Goal: Information Seeking & Learning: Learn about a topic

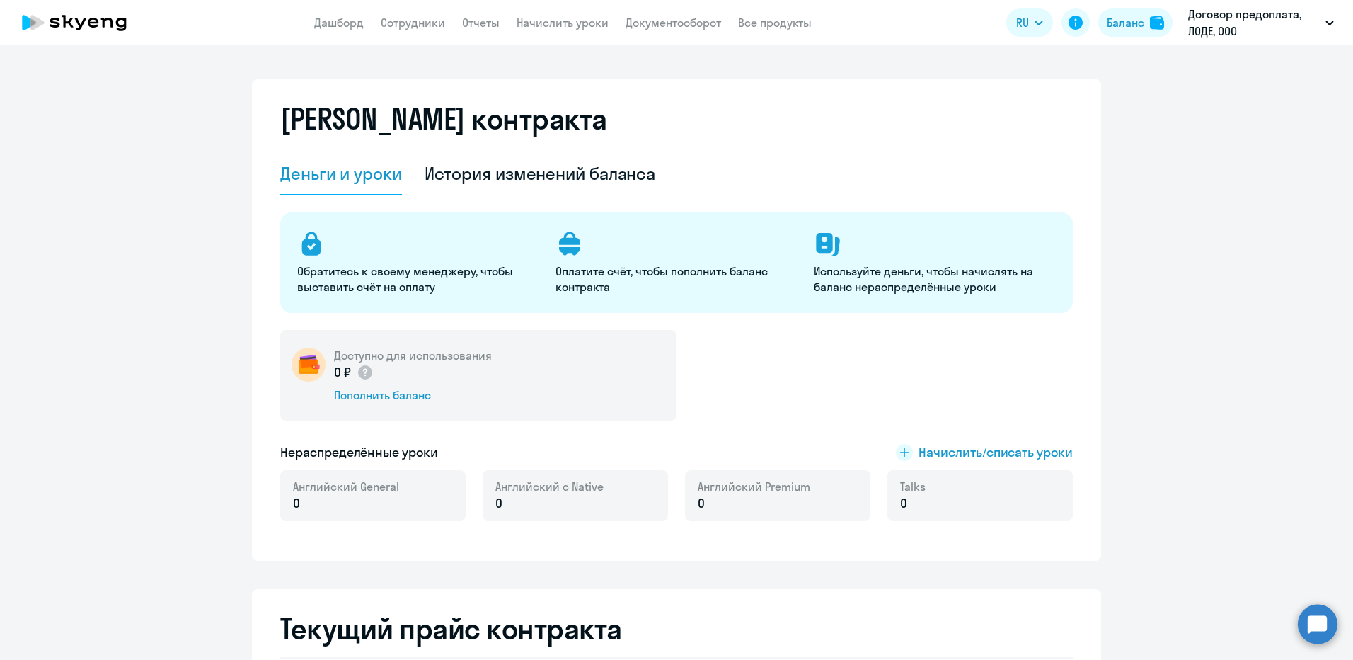
select select "english_adult_not_native_speaker"
click at [554, 26] on link "Начислить уроки" at bounding box center [563, 23] width 92 height 14
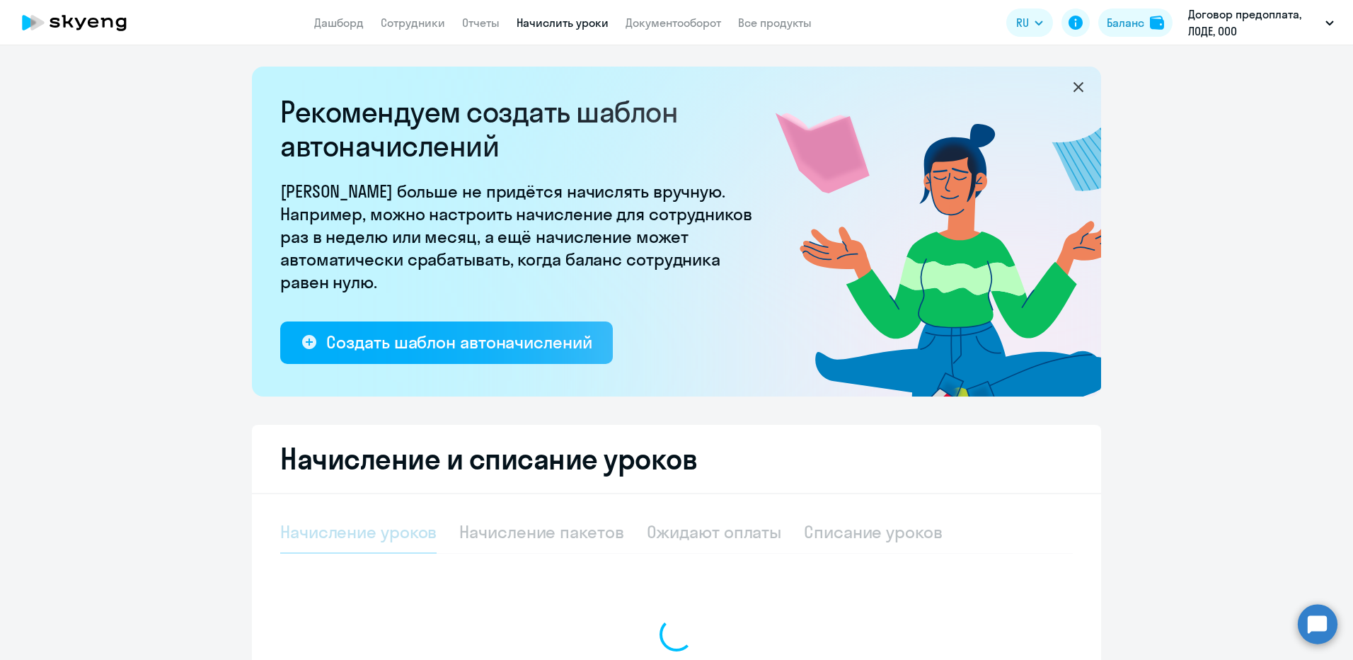
select select "10"
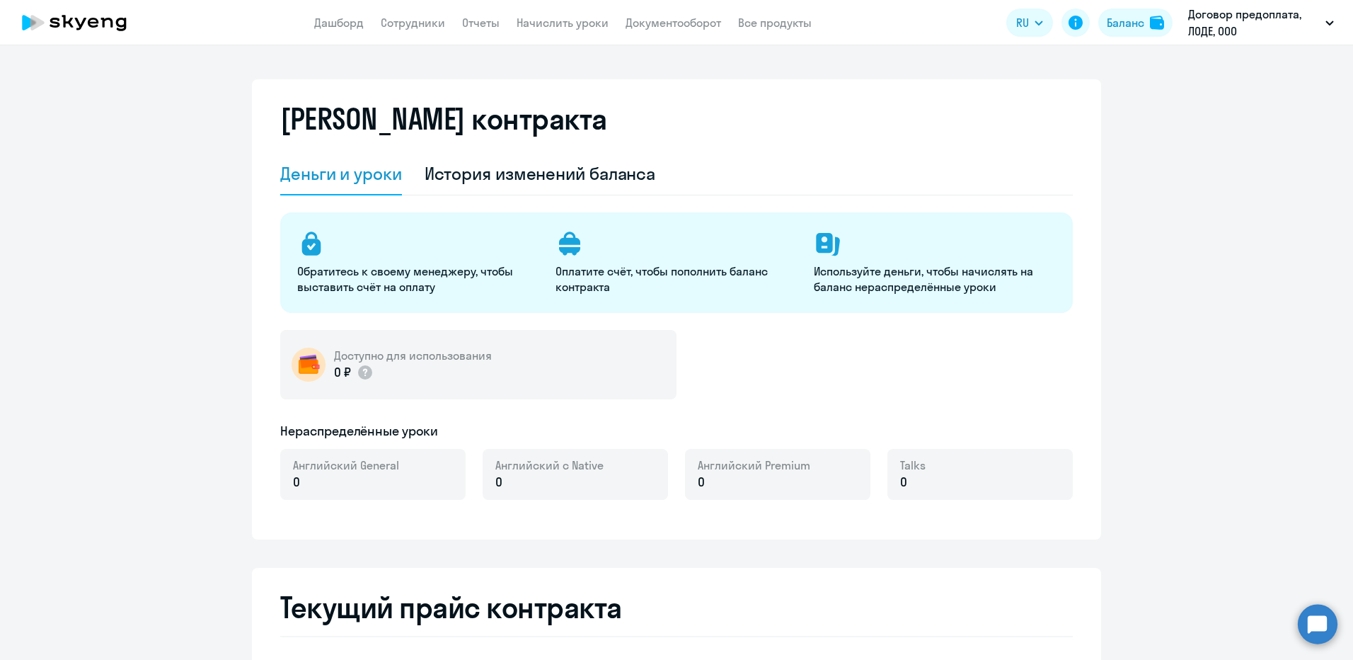
select select "english_adult_not_native_speaker"
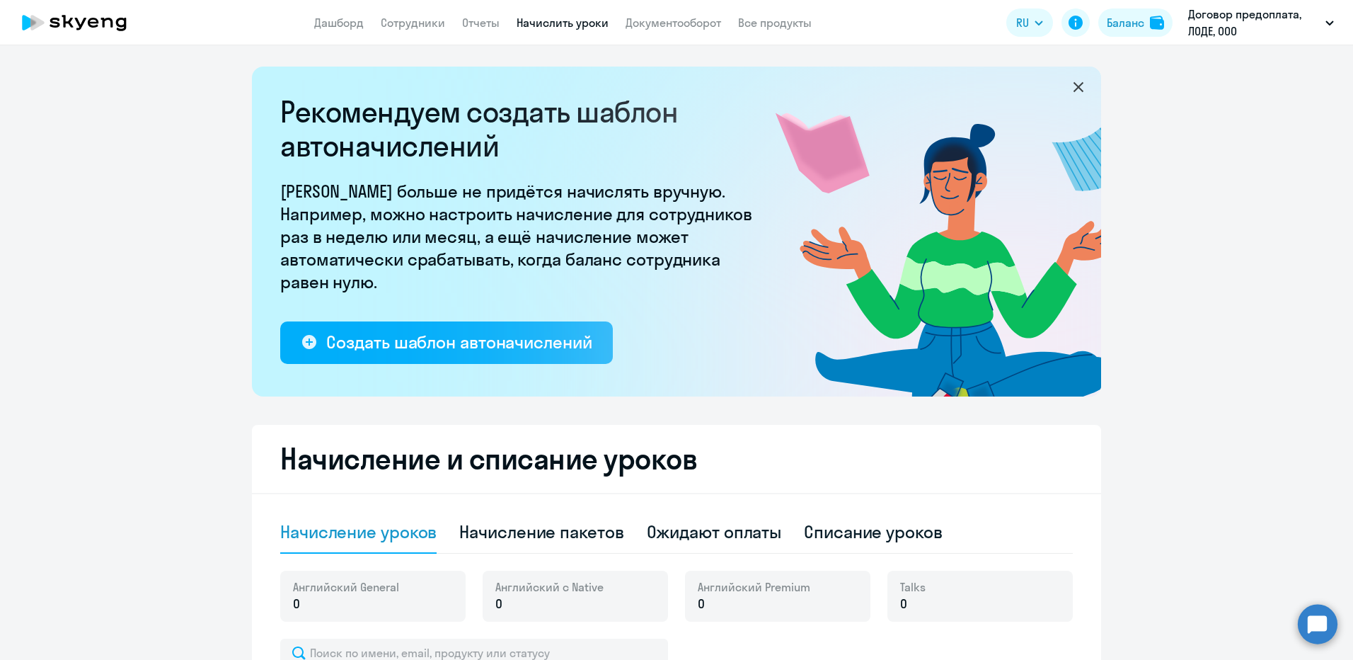
select select "10"
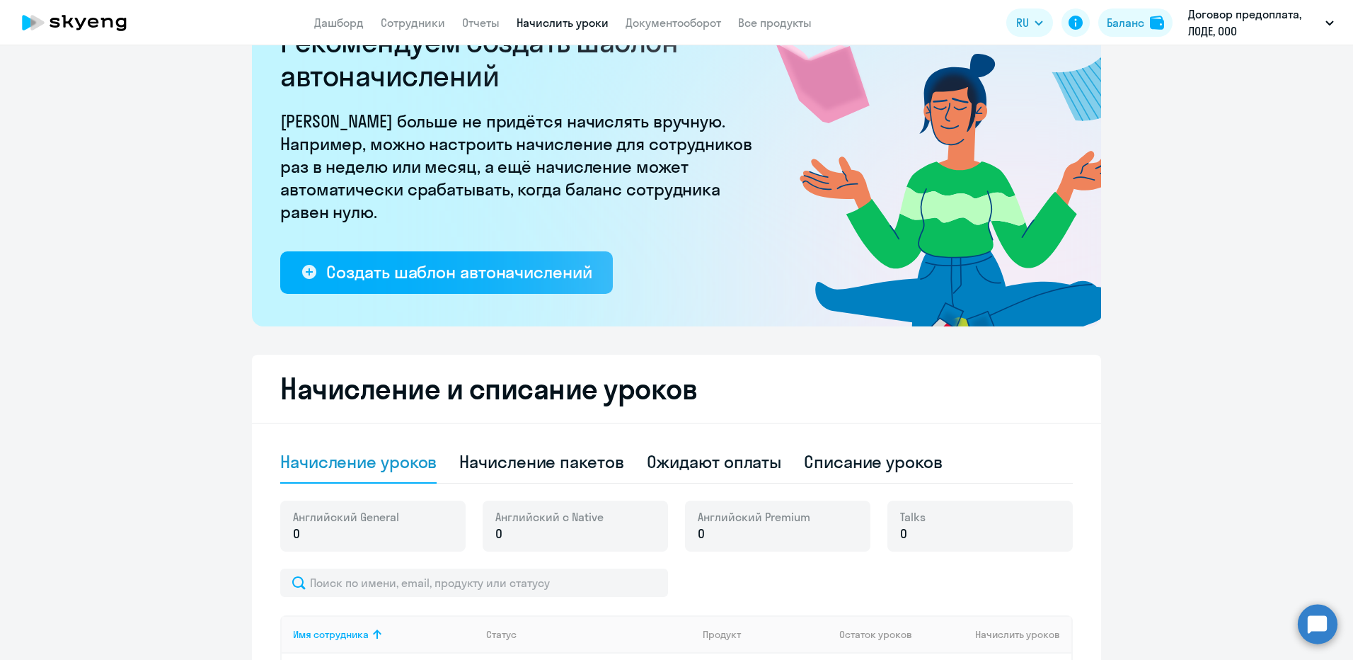
scroll to position [283, 0]
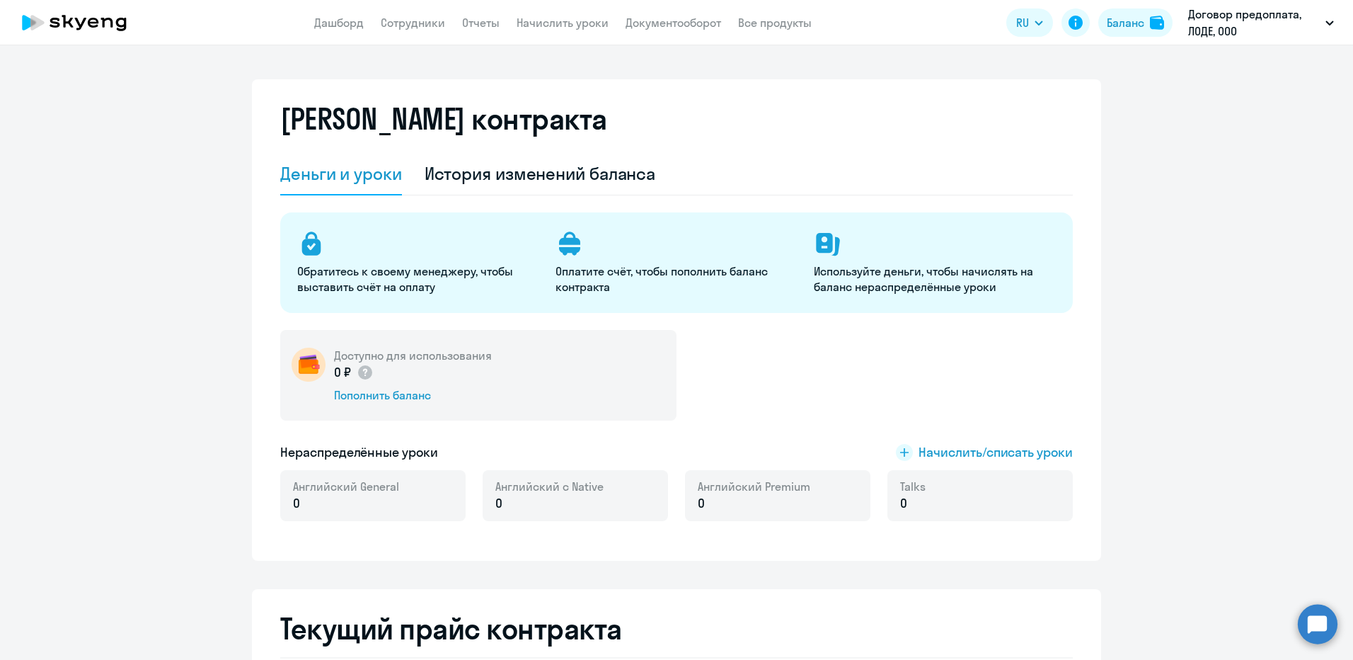
select select "english_adult_not_native_speaker"
click at [396, 396] on div "Пополнить баланс" at bounding box center [413, 395] width 158 height 16
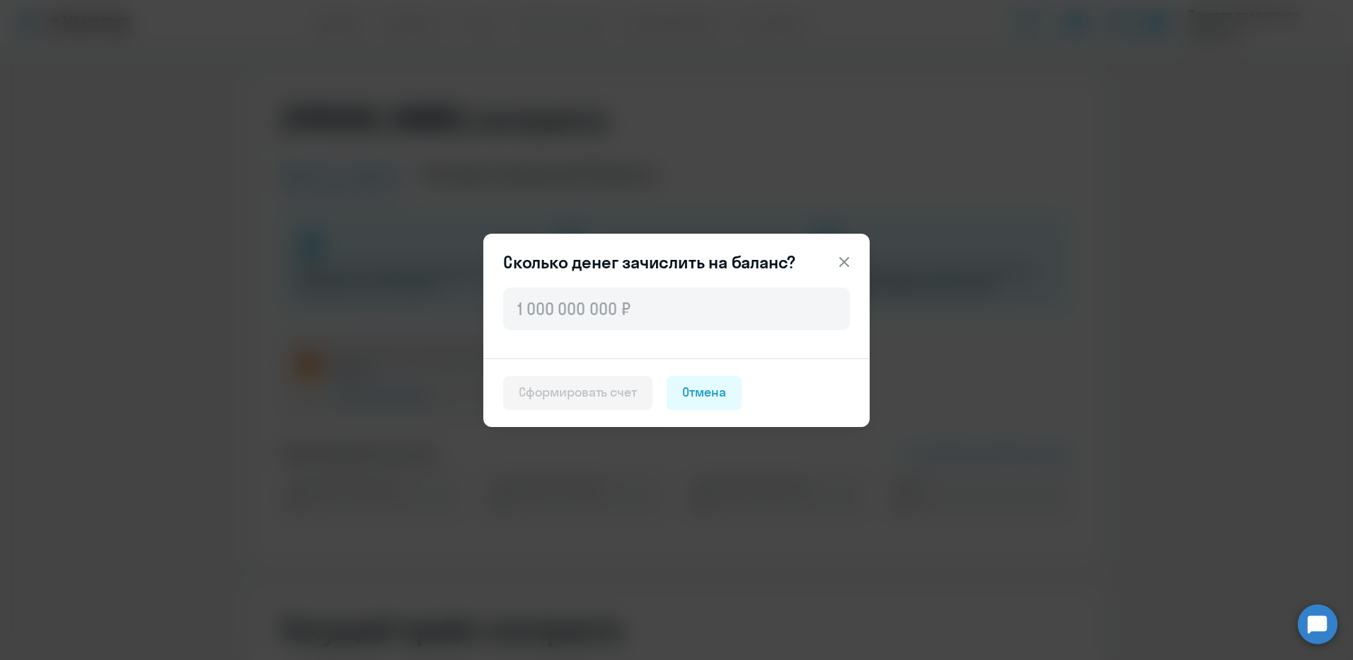
click at [843, 258] on icon at bounding box center [844, 261] width 17 height 17
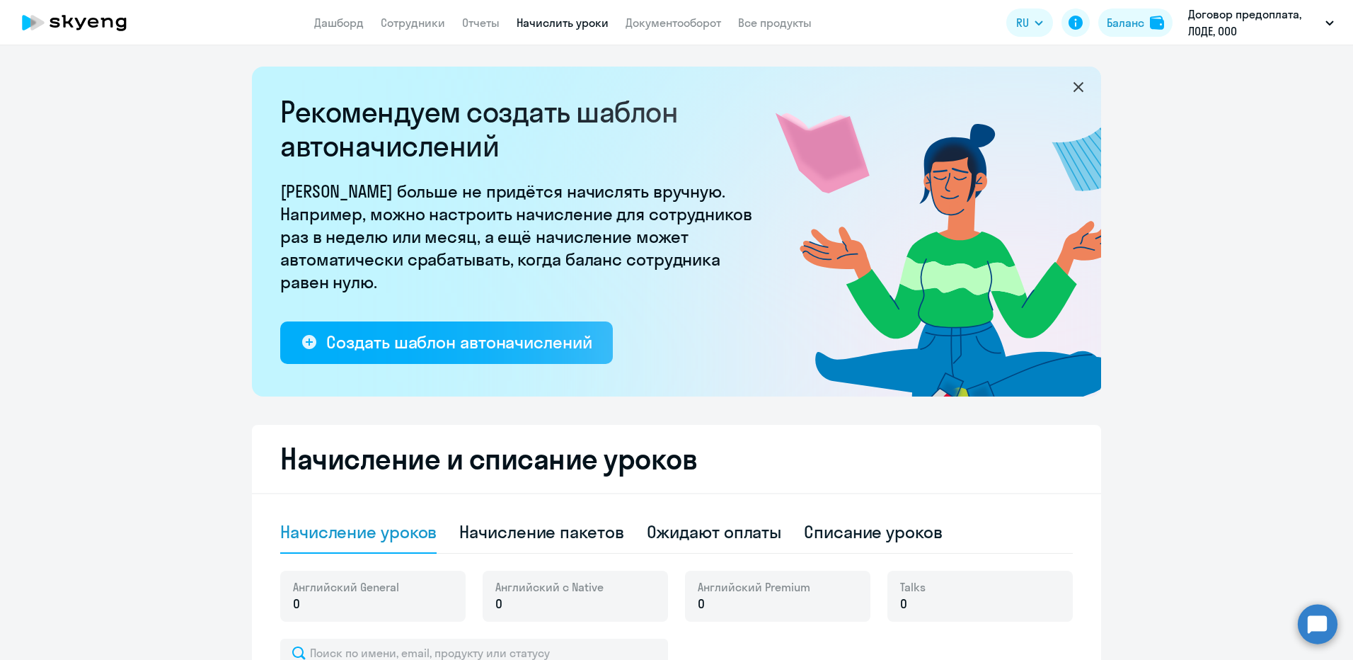
select select "10"
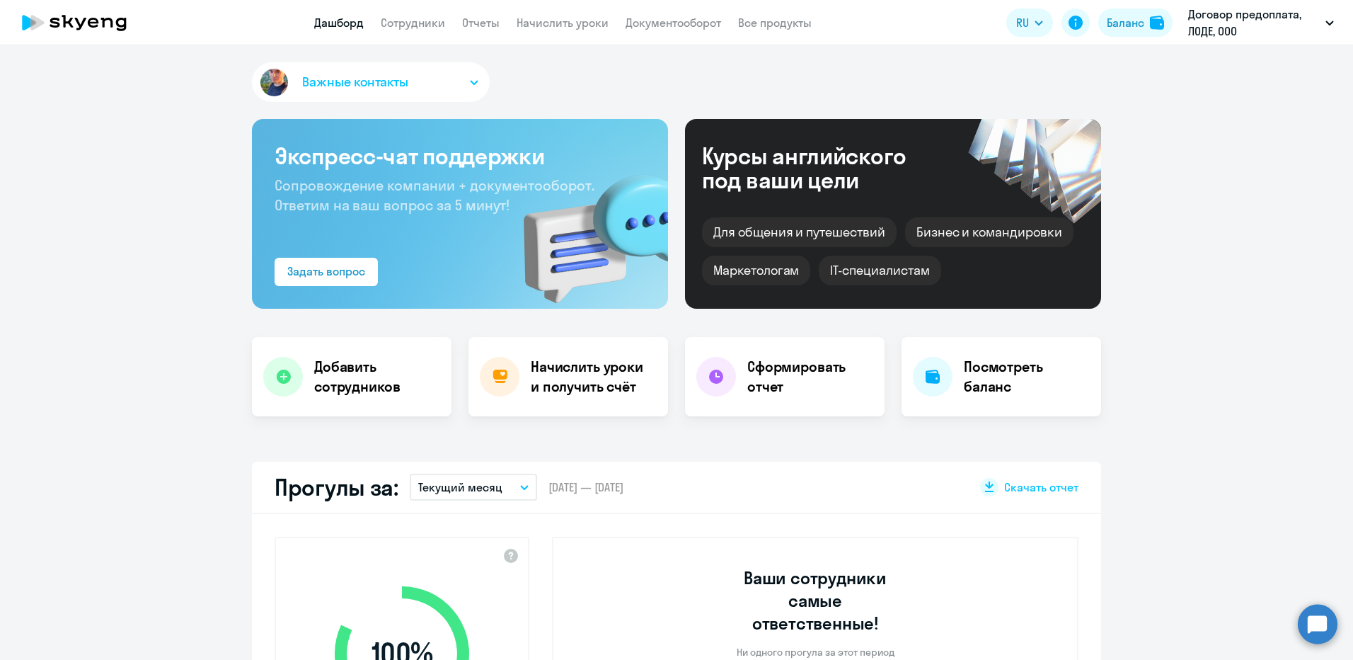
select select "30"
click at [1130, 24] on div "Баланс" at bounding box center [1126, 22] width 38 height 17
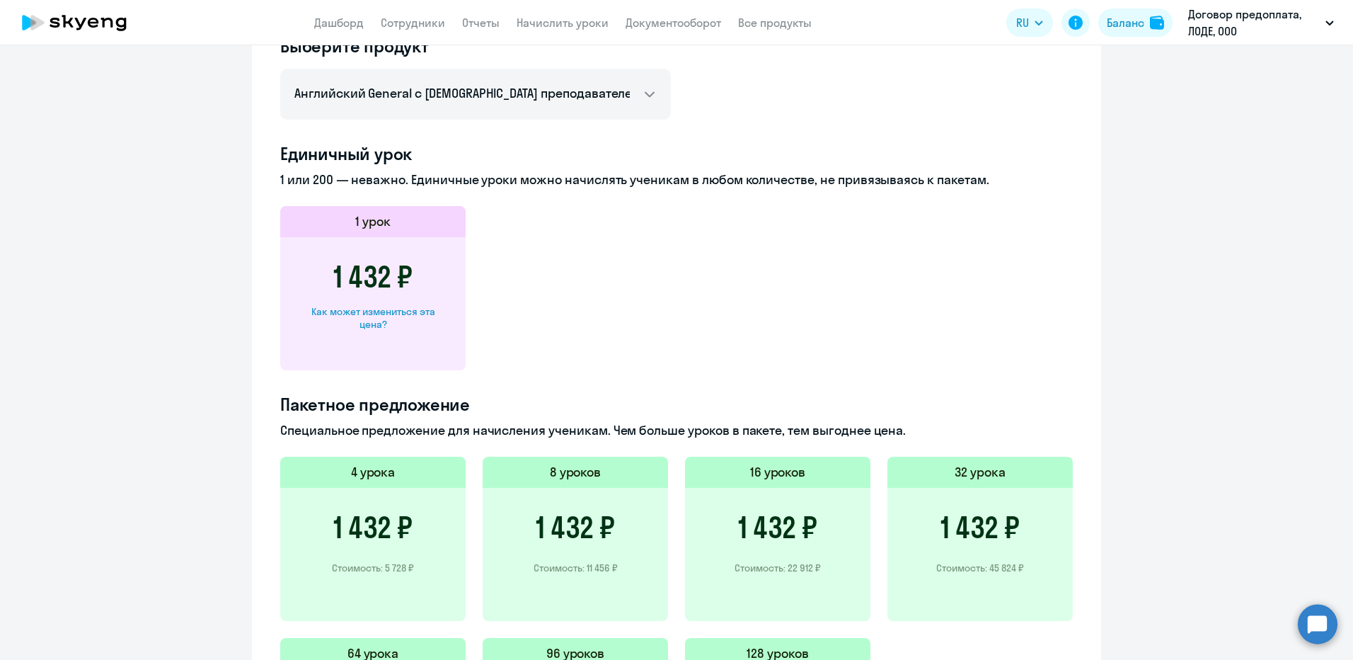
scroll to position [637, 0]
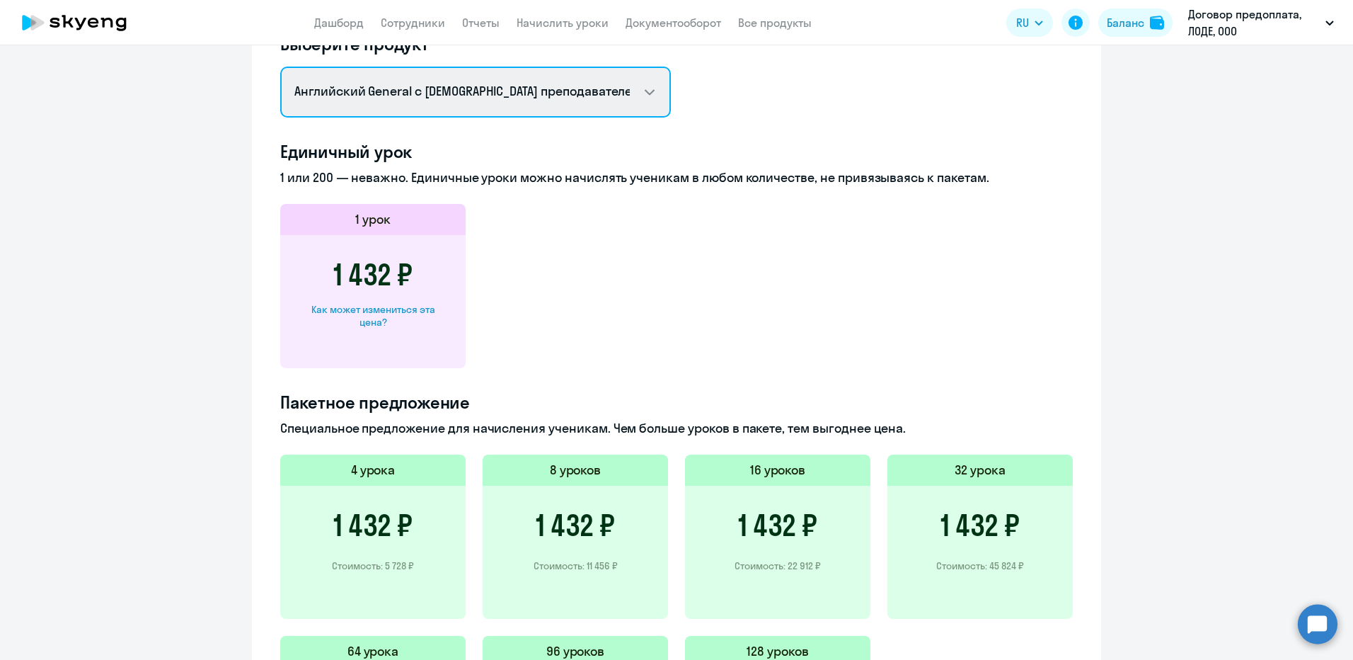
click at [586, 91] on select "Английский General с русскоговорящим преподавателем Английский General с [DEMOG…" at bounding box center [475, 92] width 391 height 51
select select "english_adult_not_native_speaker_premium"
click at [280, 67] on select "Английский General с русскоговорящим преподавателем Английский General с англог…" at bounding box center [475, 92] width 391 height 51
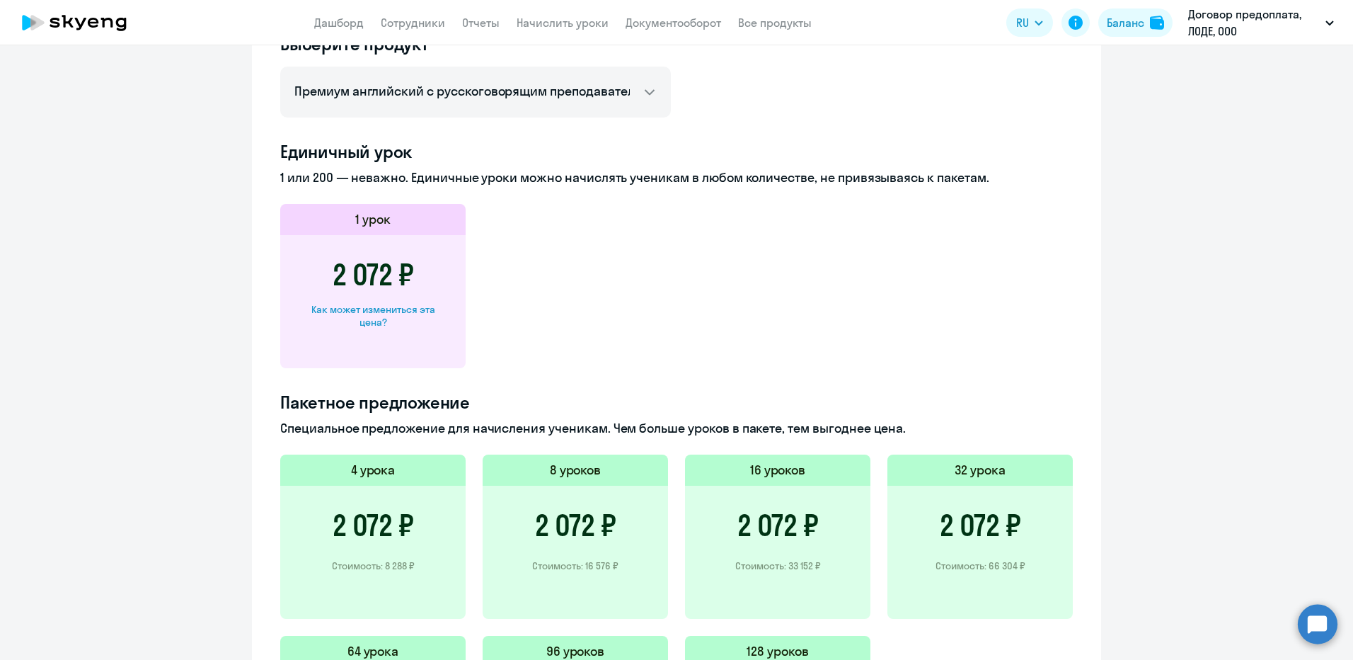
click at [360, 321] on div "Как может измениться эта цена?" at bounding box center [373, 315] width 140 height 25
select select "english_adult_not_native_speaker_premium"
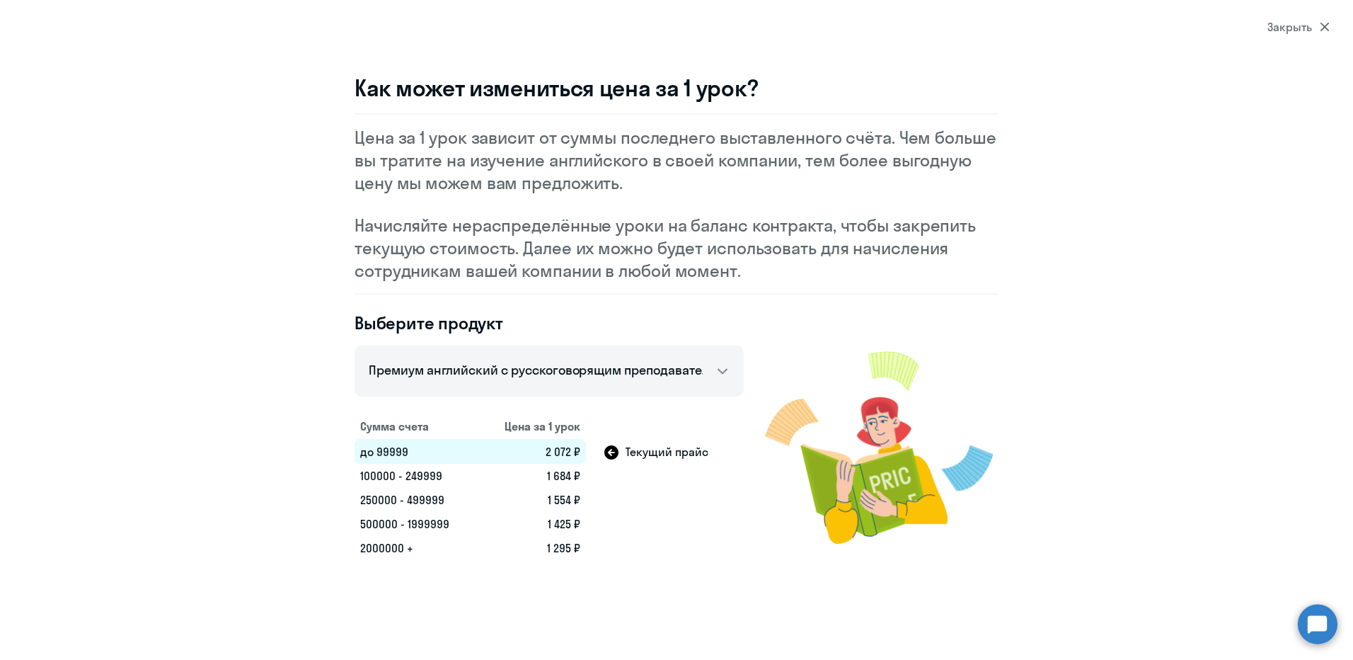
scroll to position [736, 0]
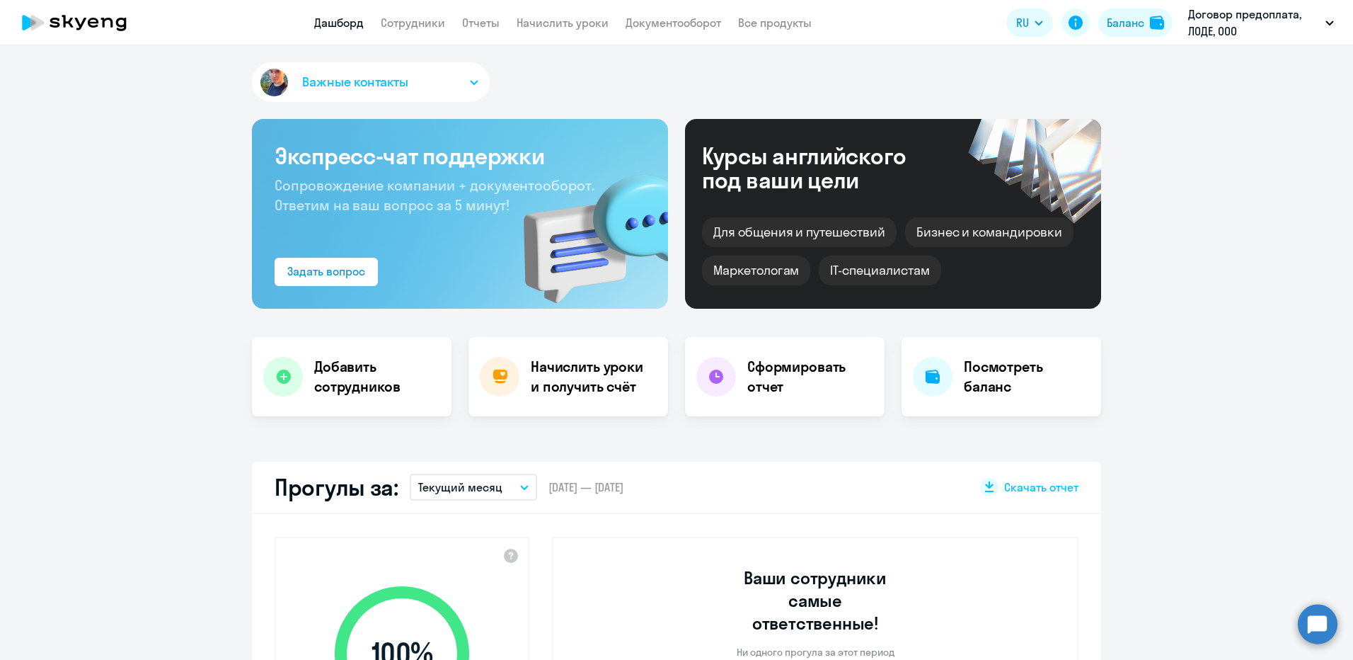
select select "30"
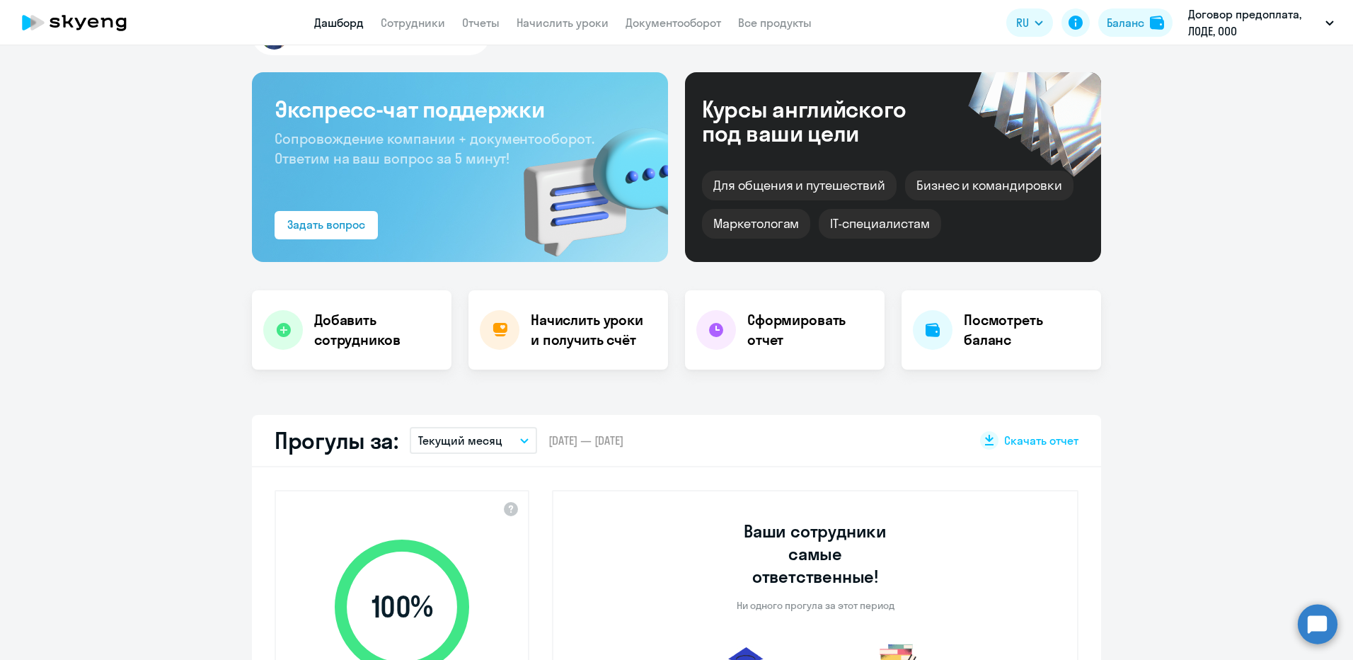
scroll to position [71, 0]
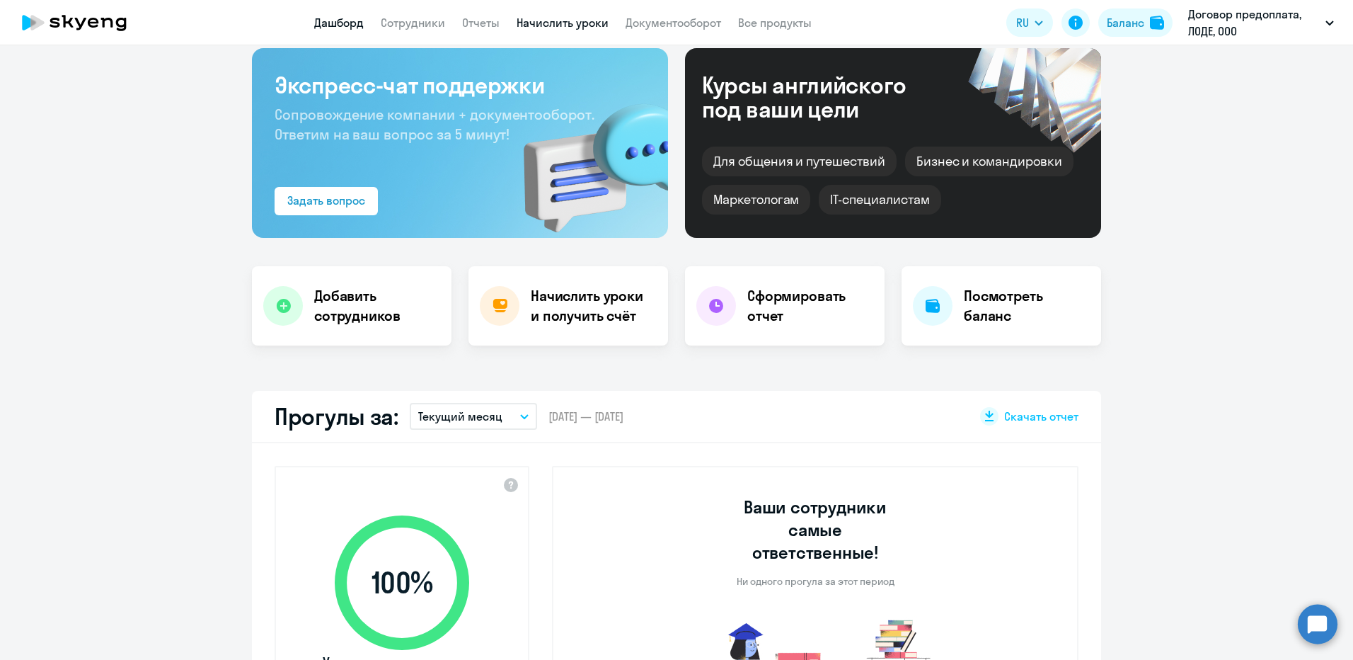
click at [544, 27] on link "Начислить уроки" at bounding box center [563, 23] width 92 height 14
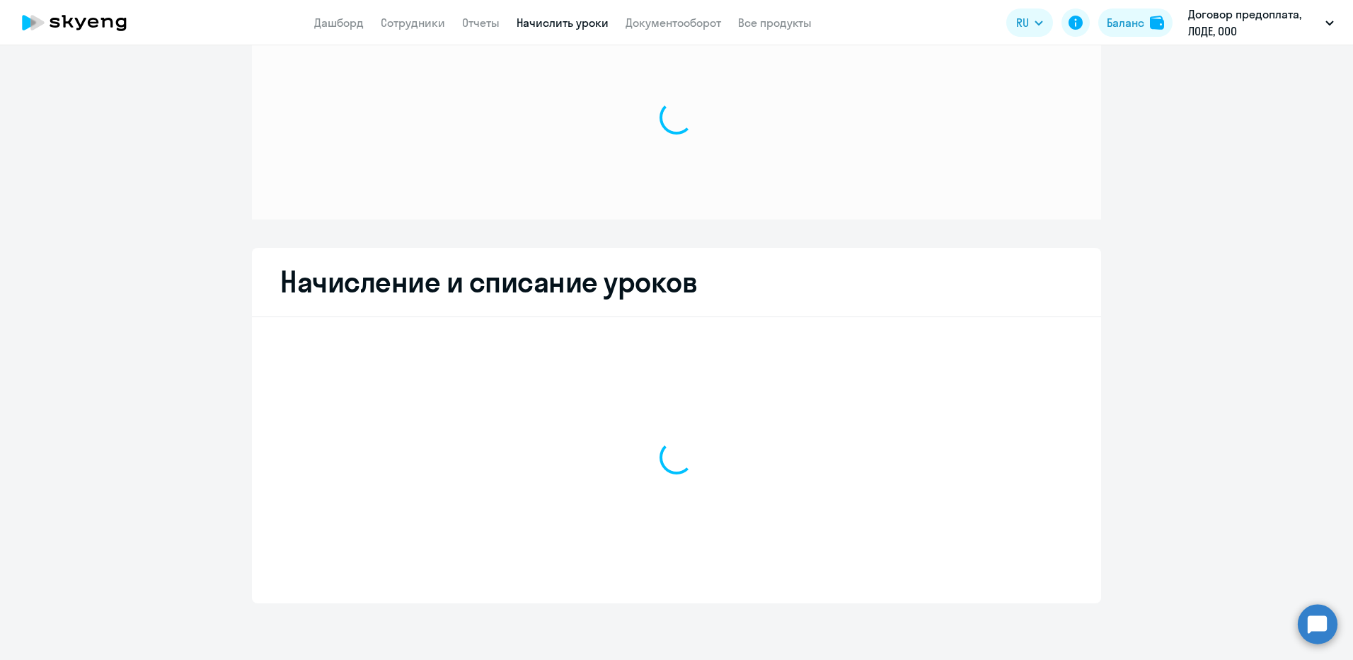
scroll to position [51, 0]
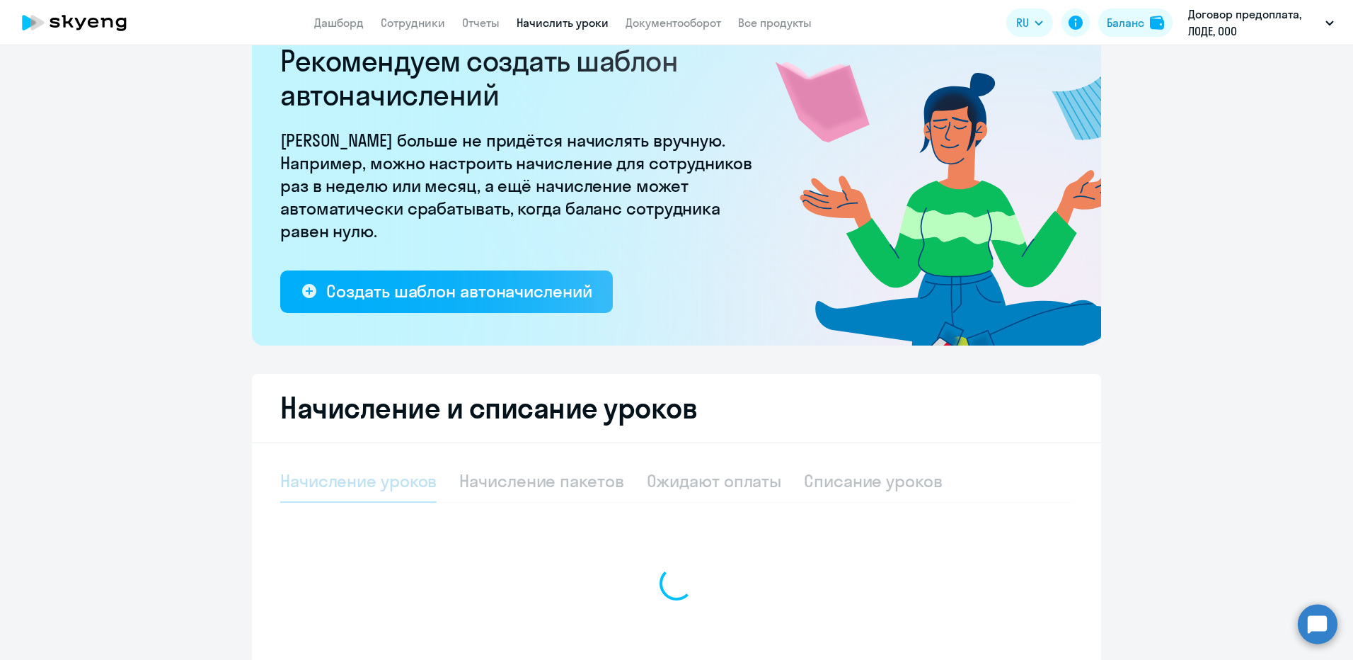
select select "10"
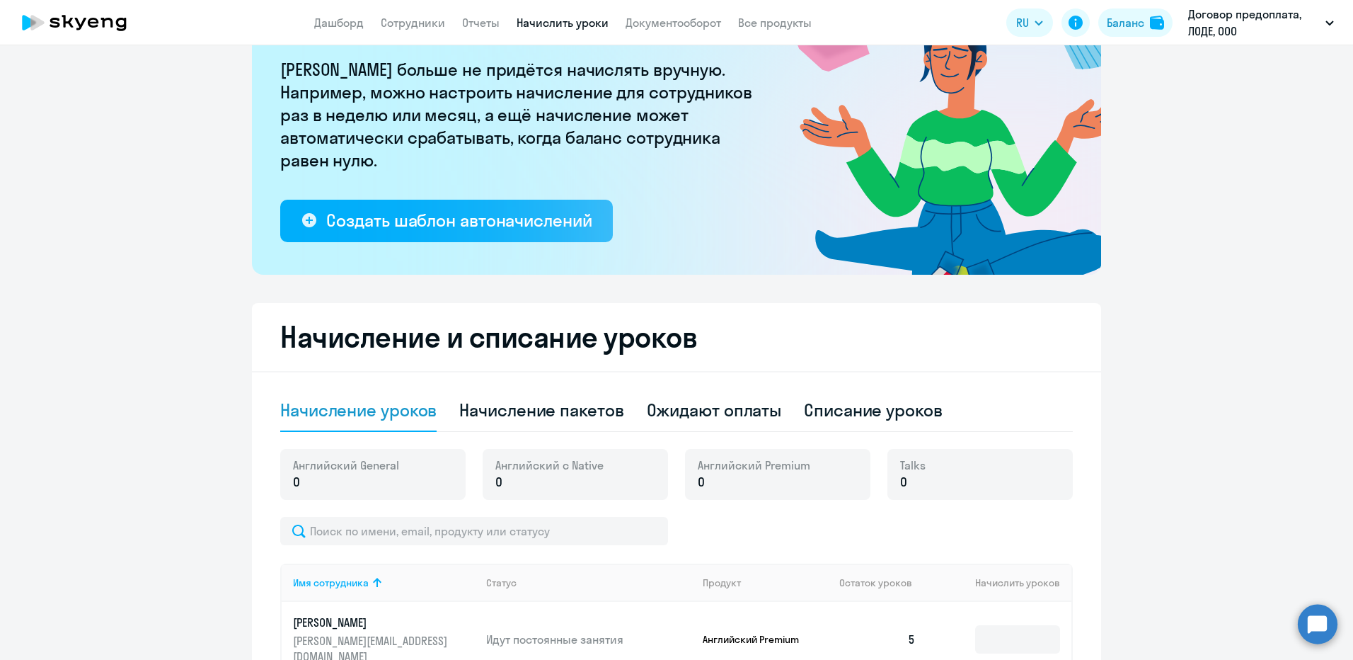
scroll to position [0, 0]
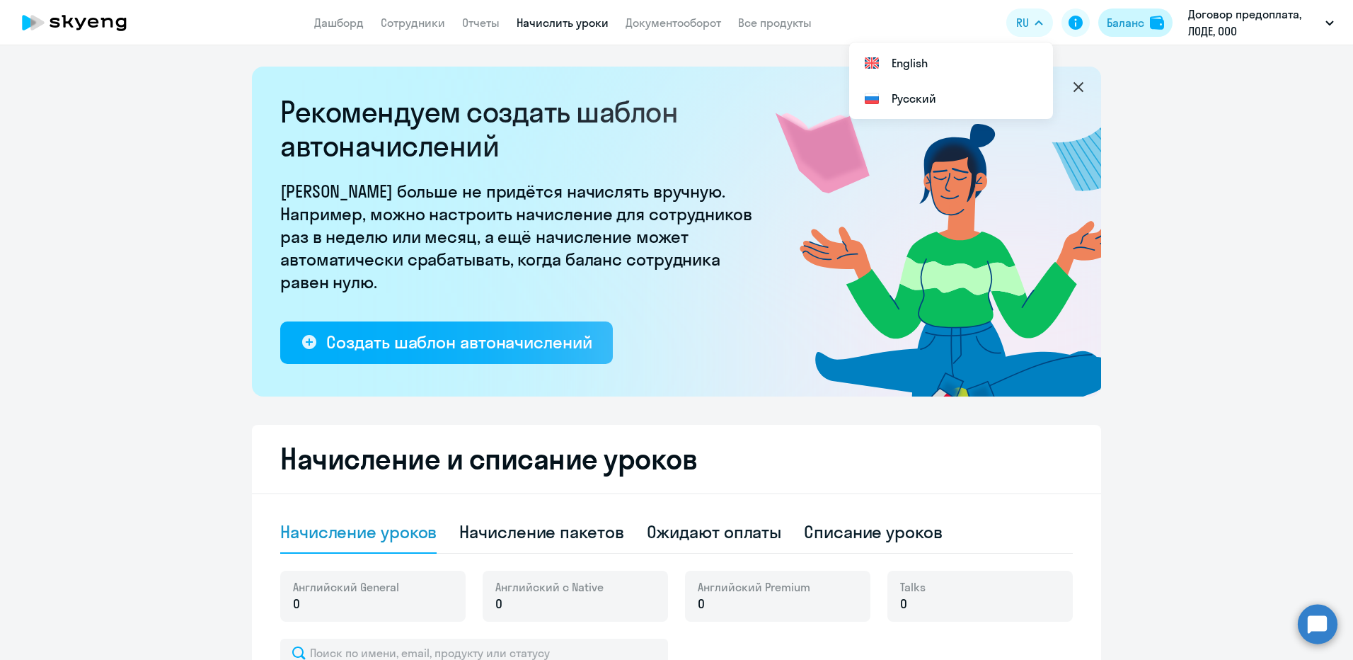
click at [1132, 26] on div "Баланс" at bounding box center [1126, 22] width 38 height 17
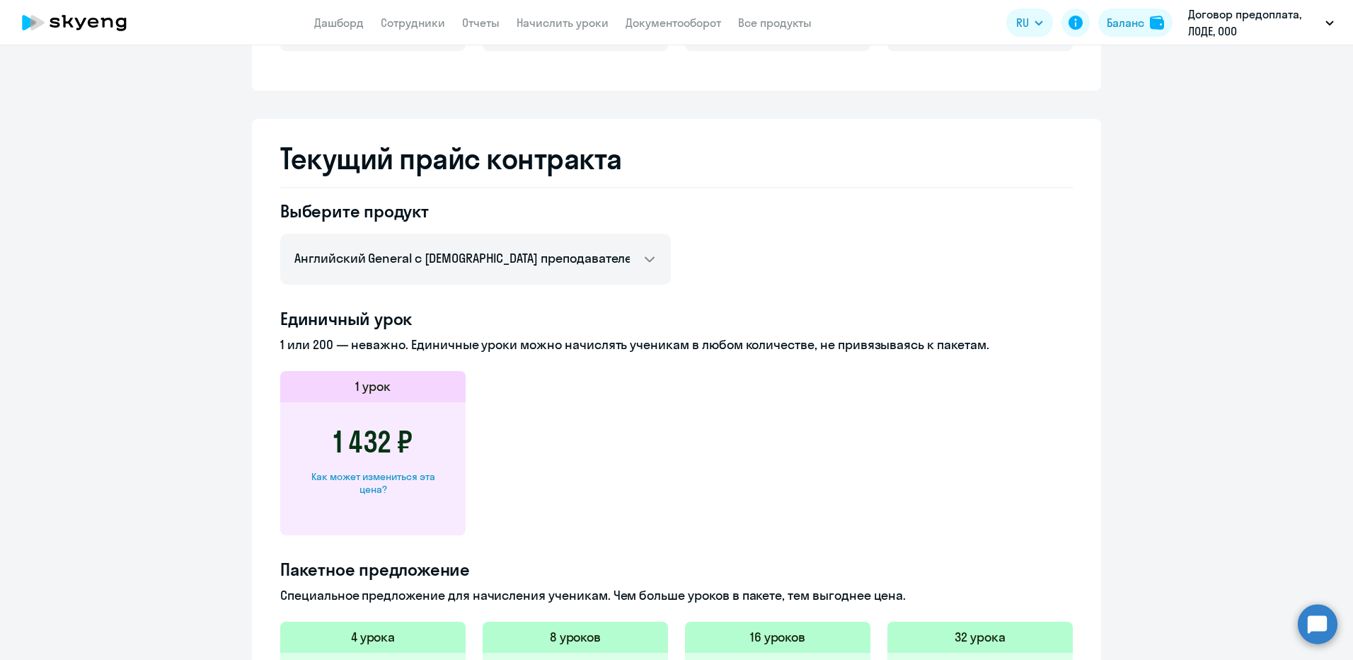
scroll to position [495, 0]
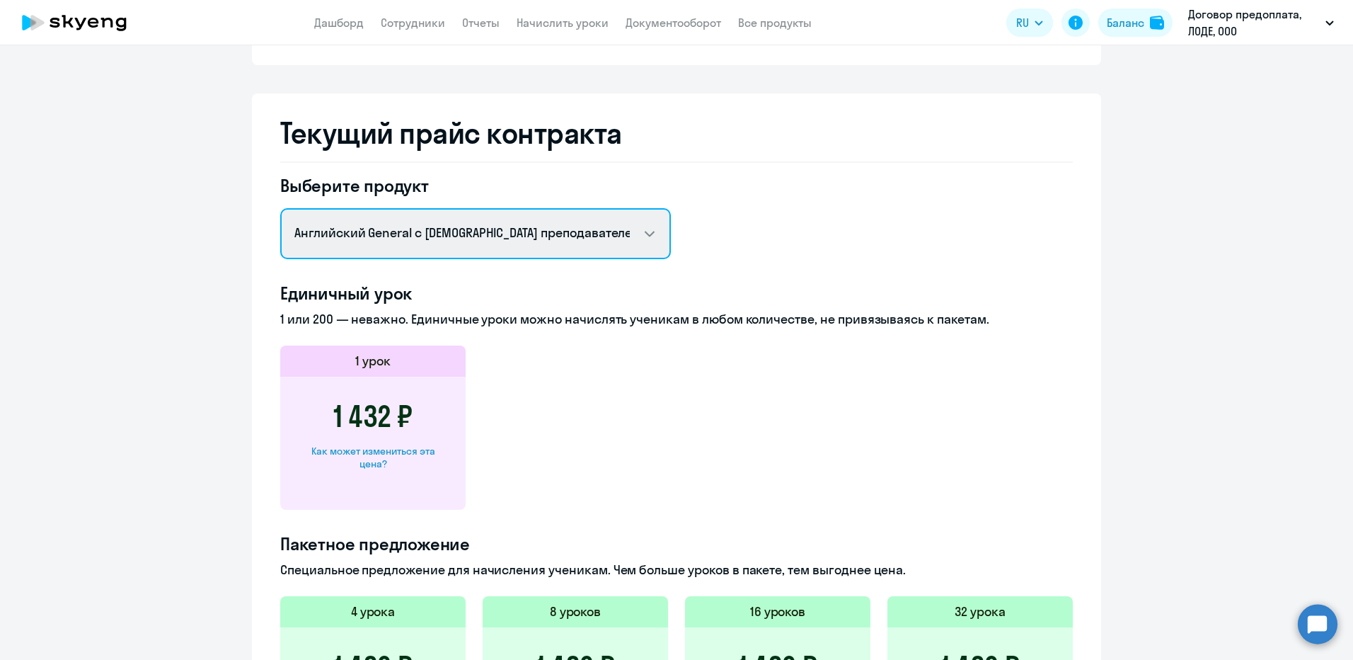
click at [467, 245] on select "Английский General с русскоговорящим преподавателем Английский General с [DEMOG…" at bounding box center [475, 233] width 391 height 51
select select "english_adult_not_native_speaker_premium"
click at [280, 208] on select "Английский General с русскоговорящим преподавателем Английский General с [DEMOG…" at bounding box center [475, 233] width 391 height 51
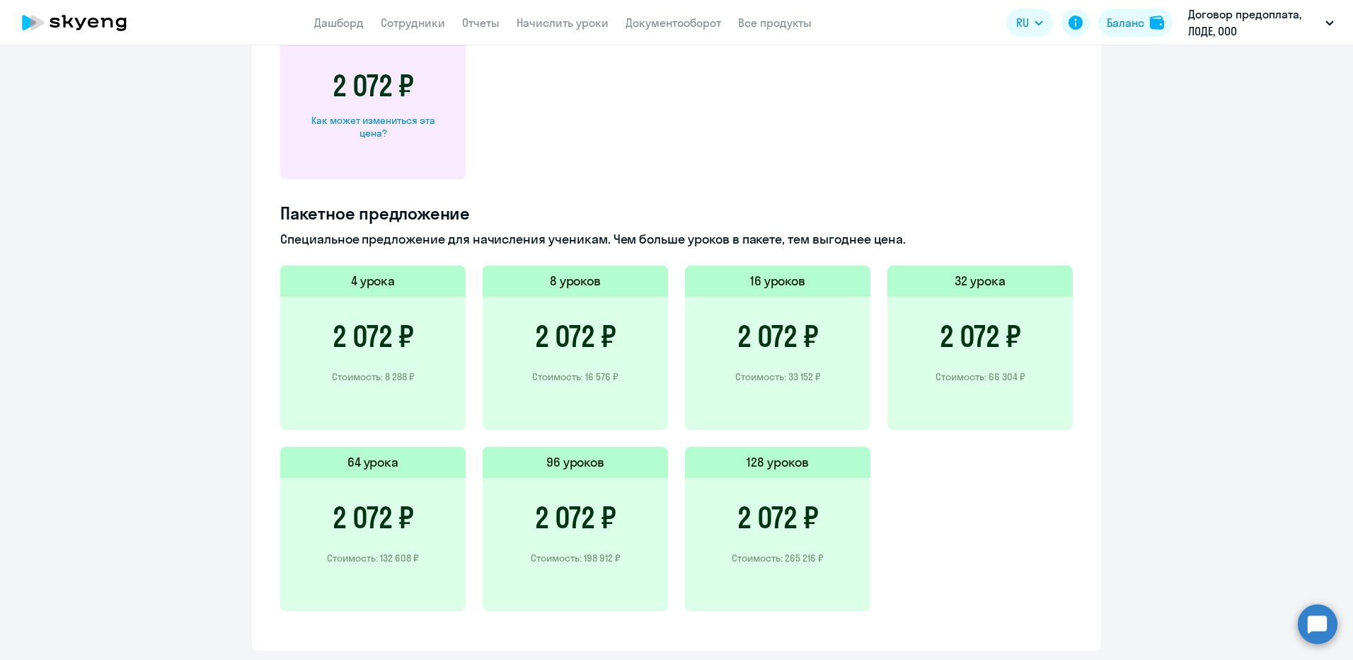
scroll to position [849, 0]
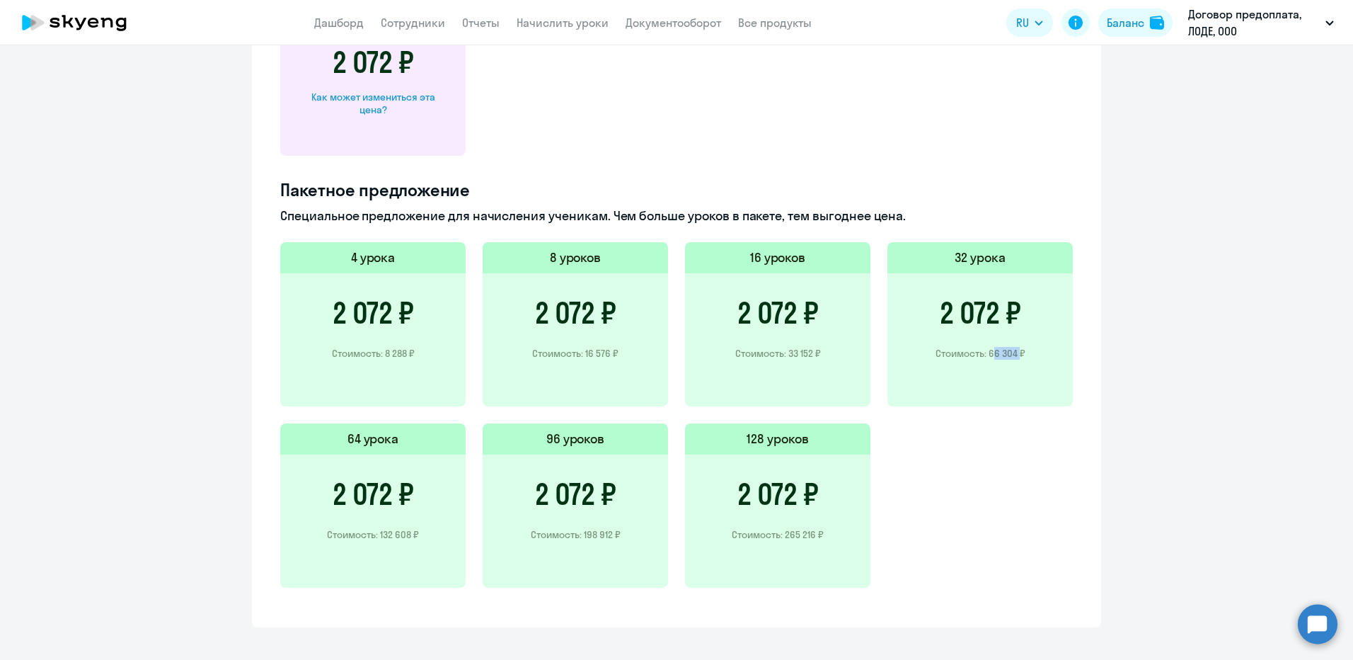
drag, startPoint x: 1013, startPoint y: 356, endPoint x: 986, endPoint y: 354, distance: 27.0
click at [986, 354] on p "Стоимость: 66 304 ₽" at bounding box center [981, 353] width 90 height 13
copy p "66 304"
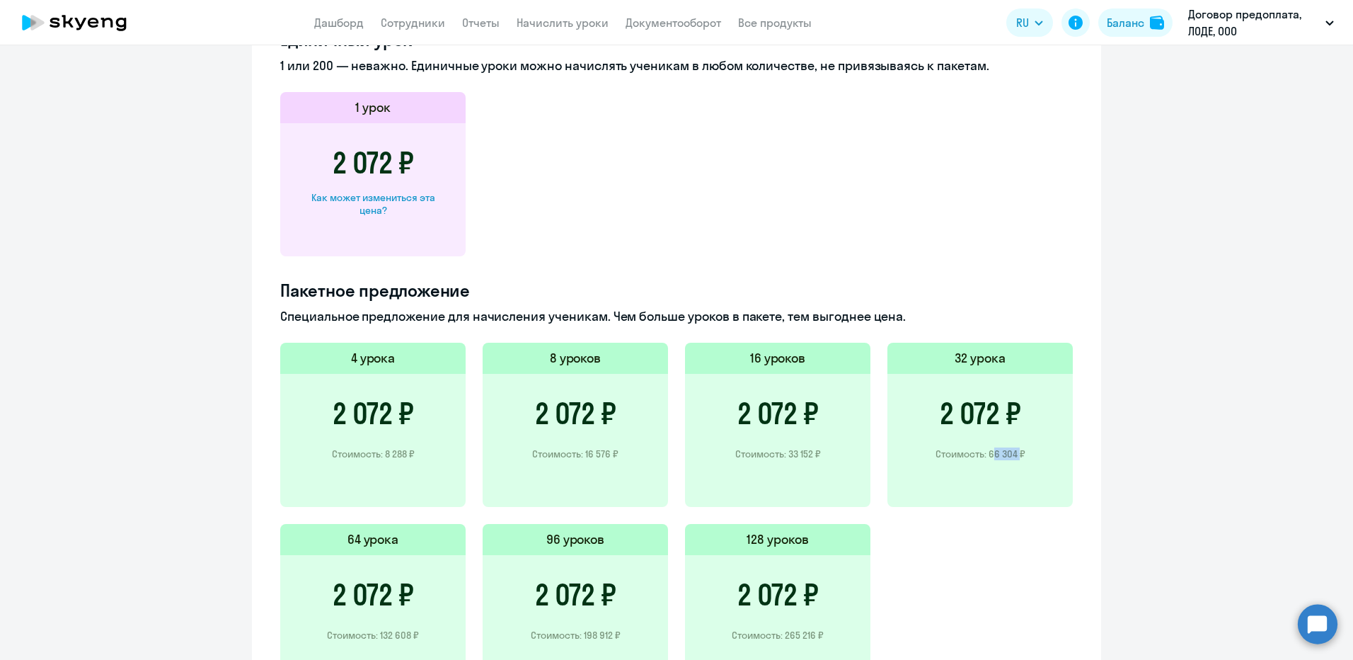
scroll to position [566, 0]
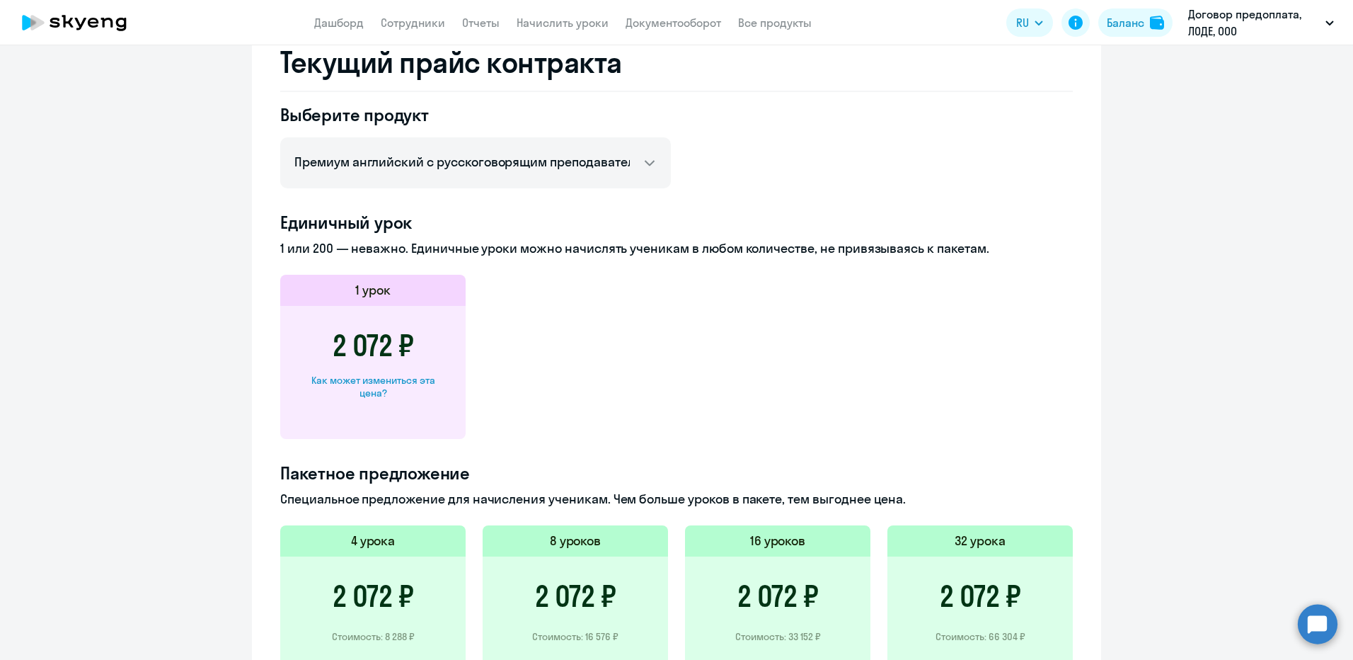
click at [391, 384] on div "Как может измениться эта цена?" at bounding box center [373, 386] width 140 height 25
select select "english_adult_not_native_speaker_premium"
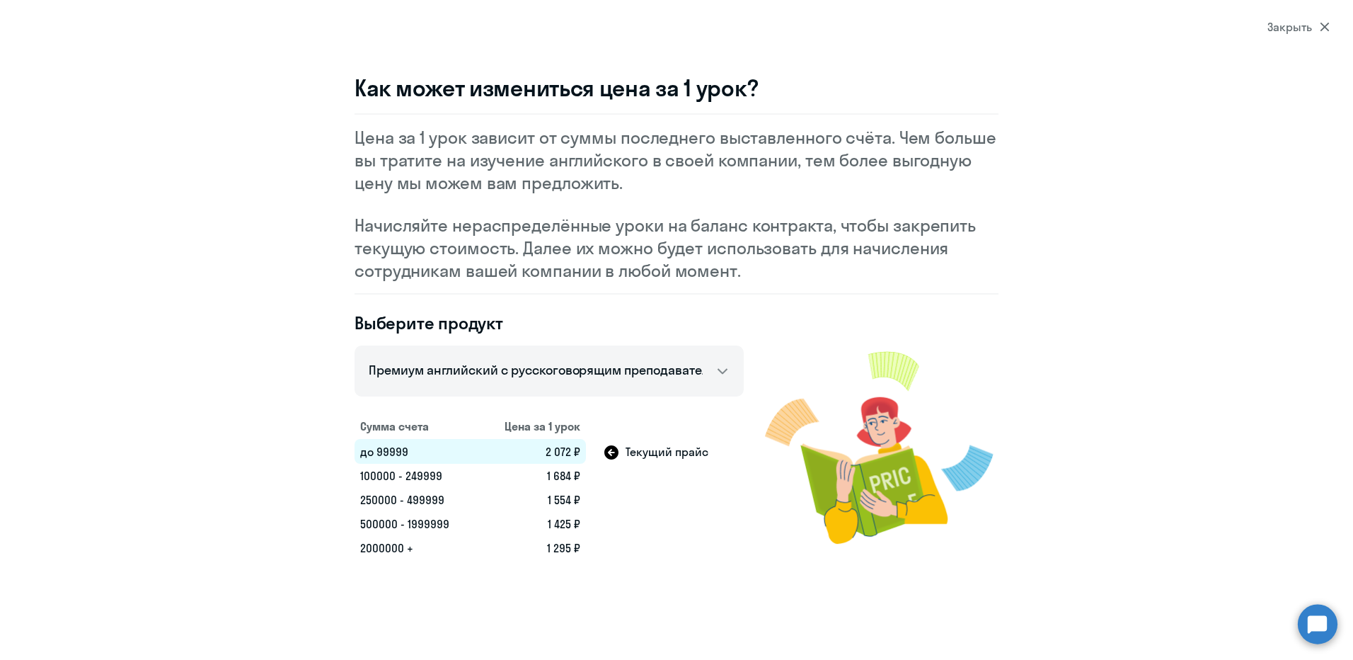
click at [414, 474] on td "100000 - 249999" at bounding box center [417, 476] width 124 height 24
